Goal: Information Seeking & Learning: Learn about a topic

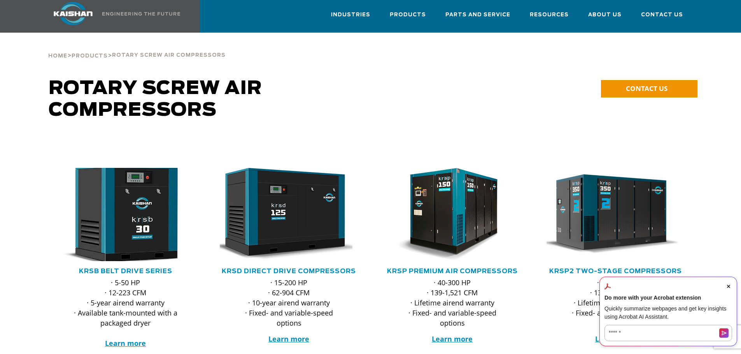
scroll to position [39, 0]
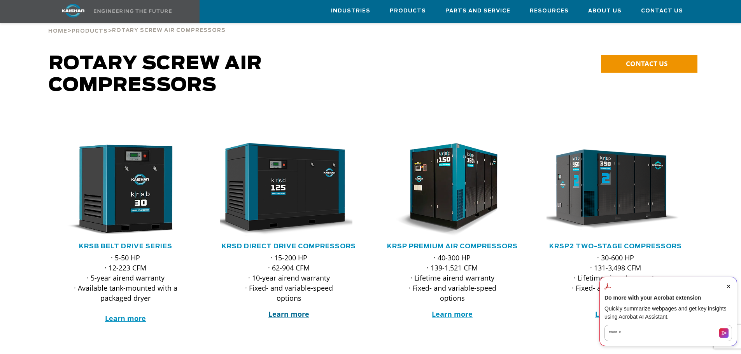
click at [288, 310] on strong "Learn more" at bounding box center [288, 314] width 41 height 9
click at [728, 285] on icon "Close Acrobat AI Assistant Dialog" at bounding box center [728, 286] width 3 height 3
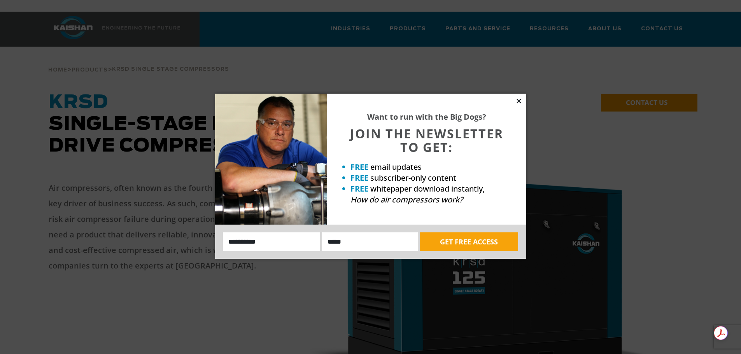
click at [519, 99] on icon at bounding box center [519, 101] width 7 height 7
